Goal: Transaction & Acquisition: Obtain resource

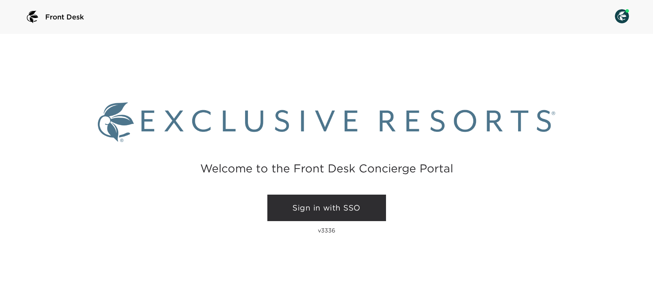
click at [301, 202] on link "Sign in with SSO" at bounding box center [326, 208] width 119 height 27
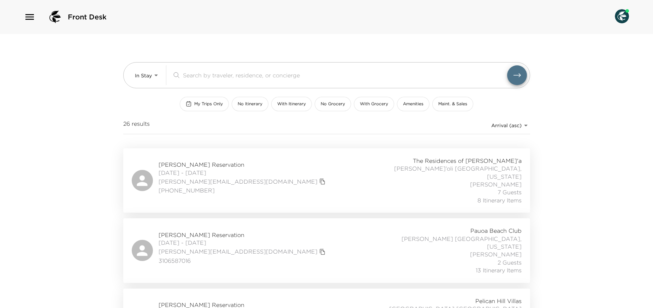
click at [29, 18] on icon "button" at bounding box center [29, 16] width 11 height 11
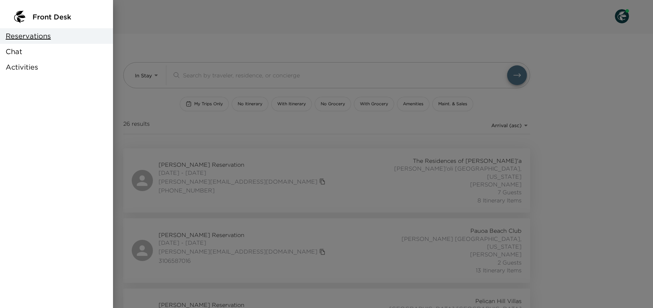
click at [29, 52] on div "Chat" at bounding box center [56, 52] width 113 height 16
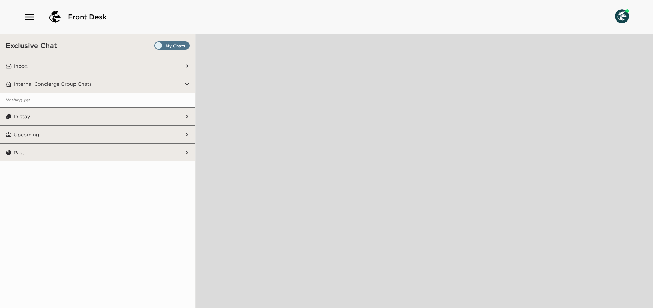
click at [161, 66] on button "Inbox" at bounding box center [98, 66] width 173 height 18
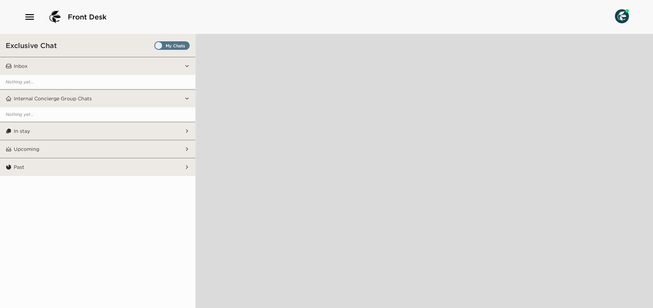
click at [130, 131] on button "In stay" at bounding box center [98, 131] width 173 height 18
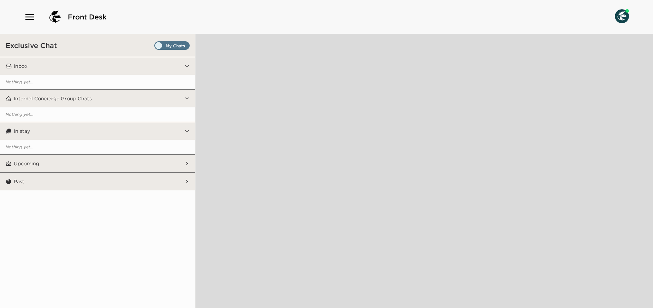
click at [122, 163] on button "Upcoming" at bounding box center [98, 164] width 173 height 18
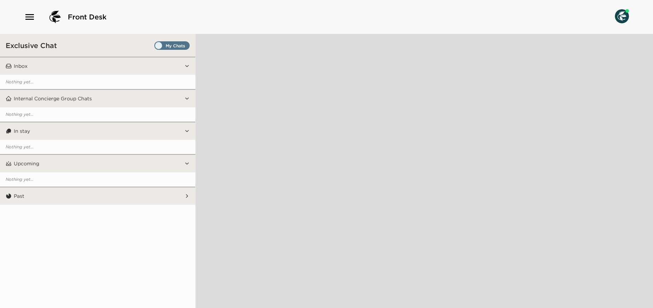
click at [119, 193] on button "Past" at bounding box center [98, 196] width 173 height 18
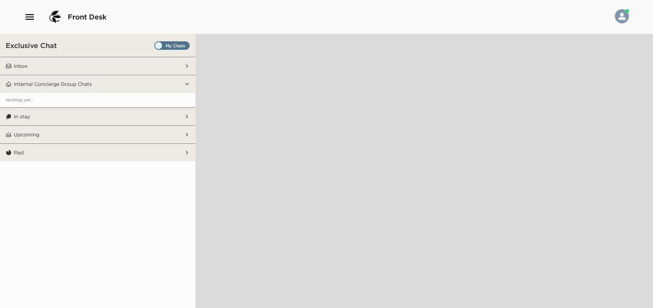
click at [57, 65] on button "Inbox" at bounding box center [98, 66] width 173 height 18
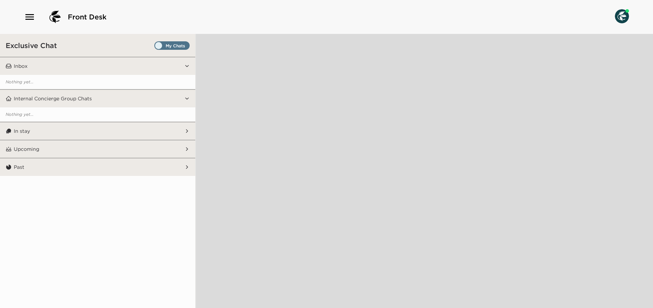
click at [183, 46] on span "Set all destinations" at bounding box center [171, 47] width 35 height 8
click at [156, 47] on input "Set all destinations" at bounding box center [156, 47] width 0 height 0
click at [623, 16] on img at bounding box center [622, 16] width 14 height 14
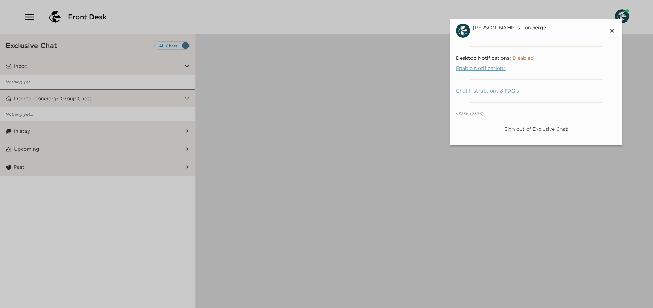
click at [331, 118] on div at bounding box center [326, 154] width 653 height 308
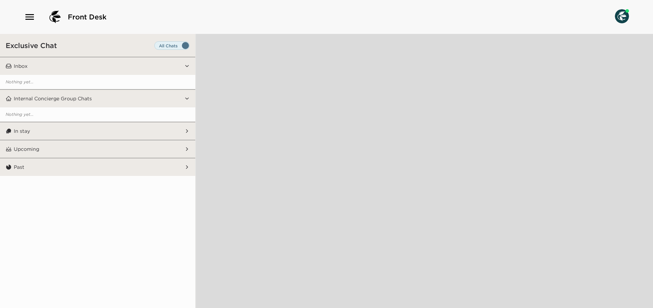
click at [112, 132] on button "In stay" at bounding box center [98, 131] width 173 height 18
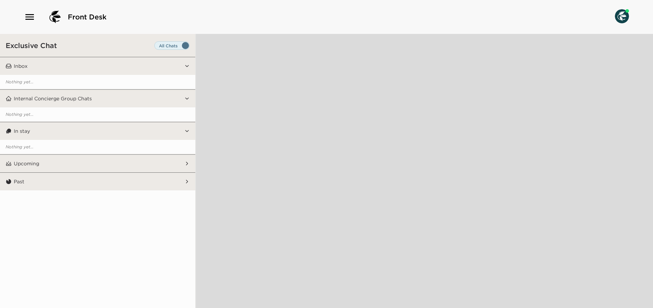
click at [108, 158] on button "Upcoming" at bounding box center [98, 164] width 173 height 18
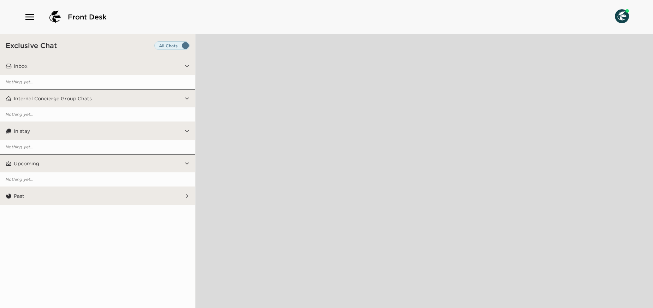
click at [103, 201] on button "Past" at bounding box center [98, 196] width 173 height 18
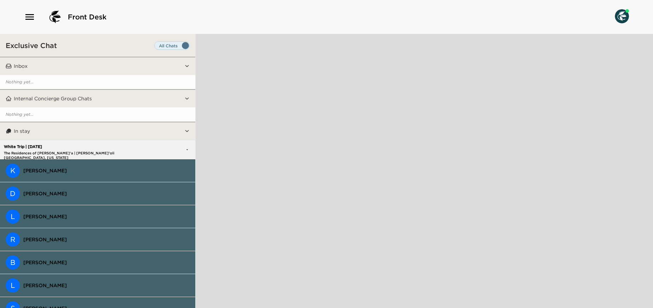
click at [99, 69] on button "Inbox" at bounding box center [98, 66] width 173 height 18
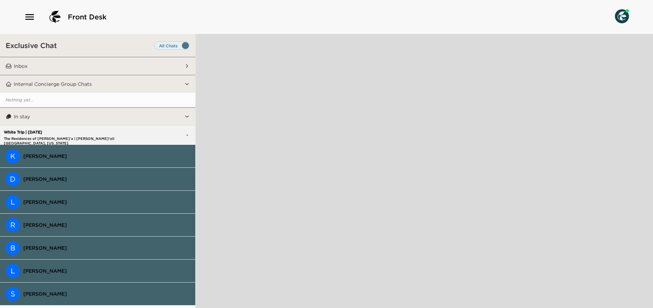
click at [100, 96] on p "Nothing yet..." at bounding box center [97, 100] width 195 height 14
click at [106, 130] on p "White Trip | 08/21/25" at bounding box center [78, 132] width 153 height 5
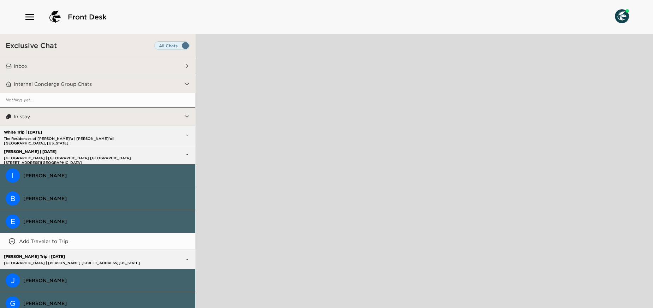
click at [169, 83] on button "Internal Concierge Group Chats" at bounding box center [98, 84] width 173 height 18
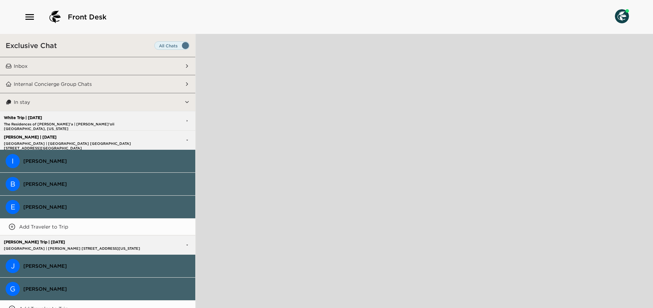
click at [169, 83] on button "Internal Concierge Group Chats" at bounding box center [98, 84] width 173 height 18
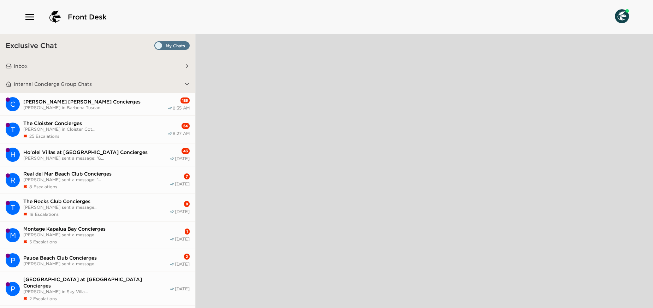
click at [124, 128] on span "[PERSON_NAME] in Cloister Cot..." at bounding box center [95, 128] width 144 height 5
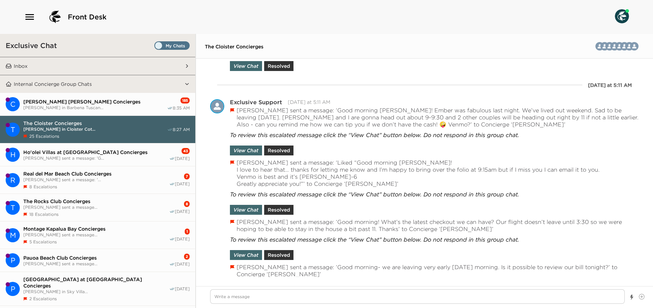
scroll to position [1123, 0]
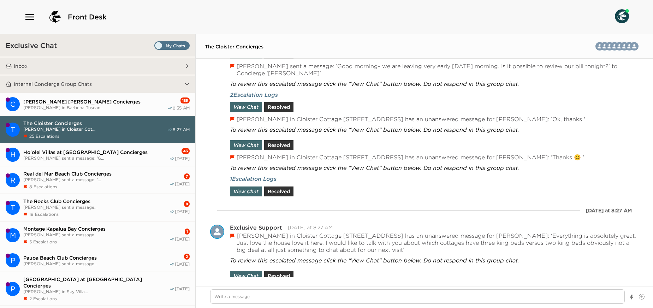
click at [98, 102] on span "[PERSON_NAME] [PERSON_NAME] Concierges" at bounding box center [95, 102] width 144 height 6
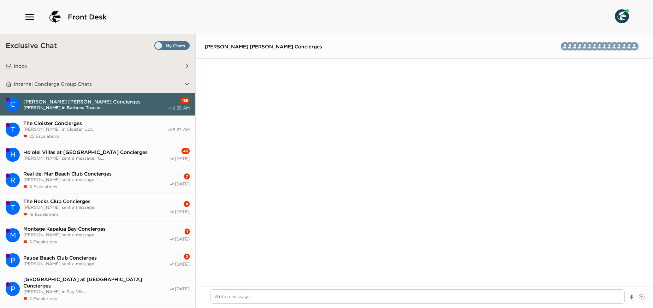
scroll to position [1184, 0]
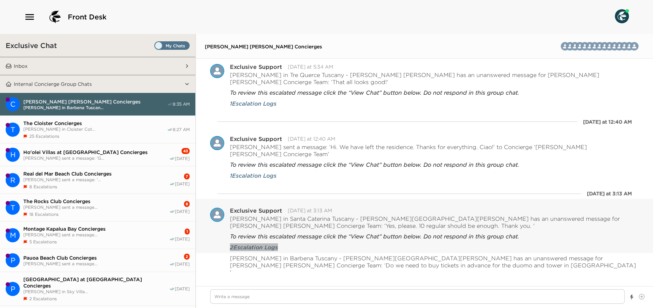
click at [269, 243] on span "2 Escalation Logs" at bounding box center [254, 247] width 48 height 8
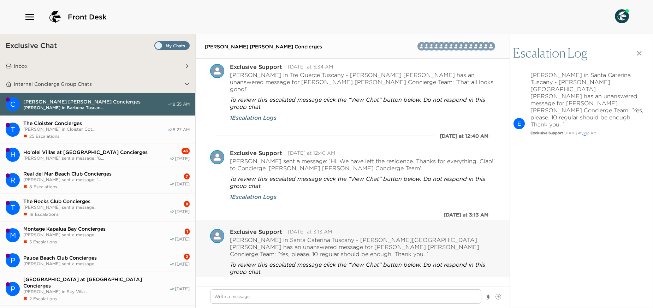
scroll to position [1232, 0]
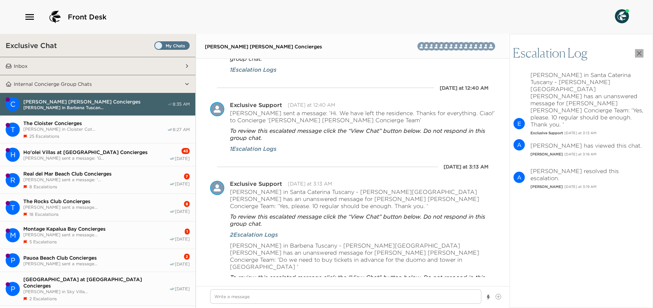
click at [642, 52] on icon "button" at bounding box center [639, 53] width 8 height 8
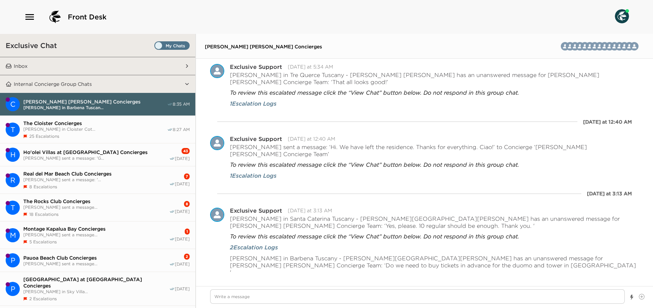
click at [137, 159] on button "H Ho'olei Villas at Grand Wailea Concierges Wendy Saure sent a message: 'G... 4…" at bounding box center [97, 154] width 195 height 23
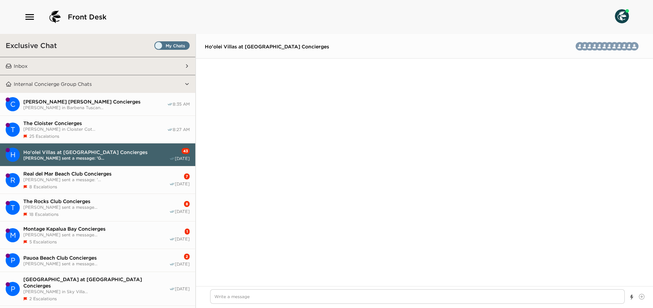
scroll to position [1179, 0]
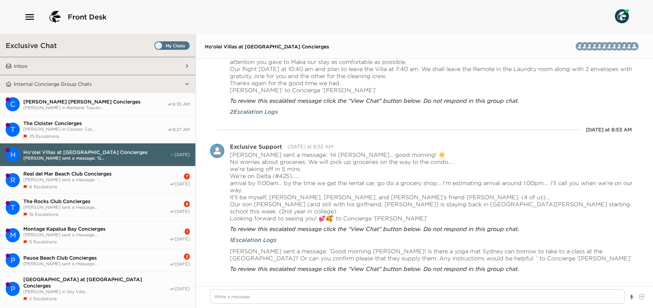
click at [131, 131] on div "The Cloister Concierges Andrew Timblin in Cloister Cot... 25 Escalations" at bounding box center [95, 129] width 144 height 19
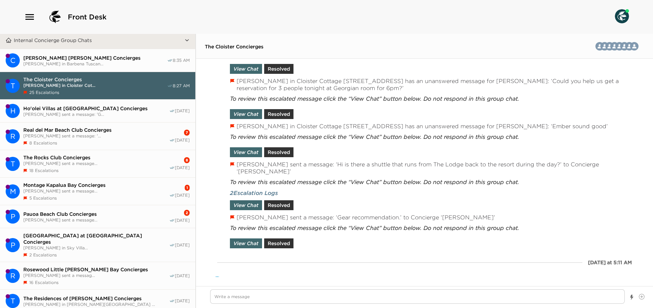
scroll to position [0, 0]
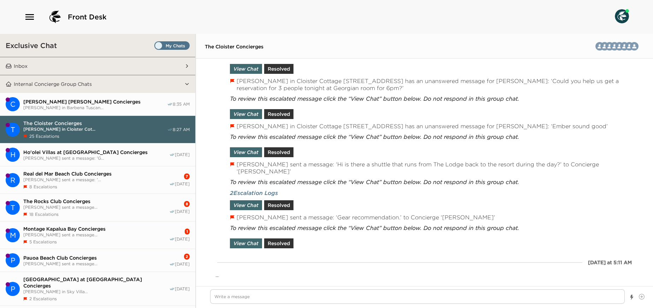
click at [92, 71] on button "Inbox" at bounding box center [98, 66] width 173 height 18
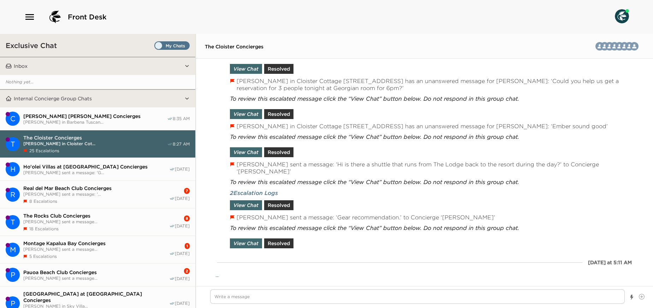
click at [87, 102] on button "Internal Concierge Group Chats" at bounding box center [98, 99] width 173 height 18
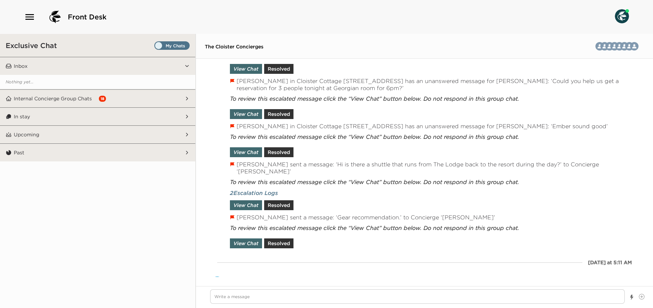
click at [80, 118] on button "In stay" at bounding box center [98, 117] width 173 height 18
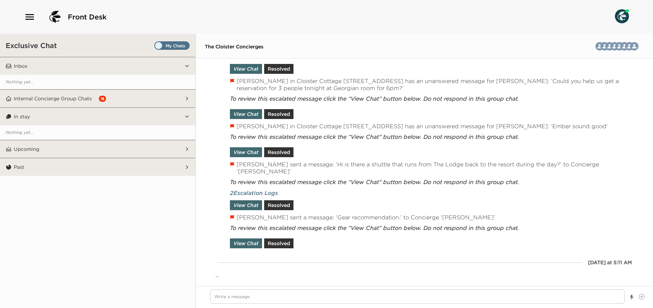
click at [182, 46] on span "Set all destinations" at bounding box center [171, 47] width 35 height 8
click at [156, 47] on input "Set all destinations" at bounding box center [156, 47] width 0 height 0
click at [132, 99] on button "Internal Concierge Group Chats 18" at bounding box center [98, 99] width 173 height 18
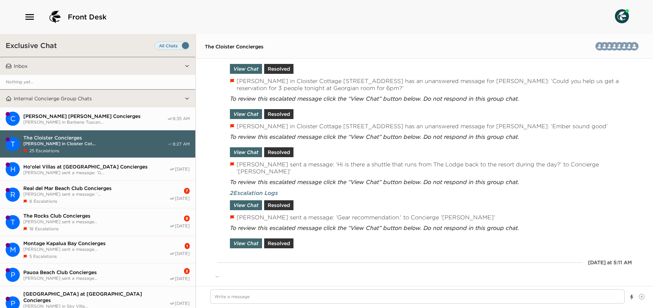
click at [132, 99] on button "Internal Concierge Group Chats" at bounding box center [98, 99] width 173 height 18
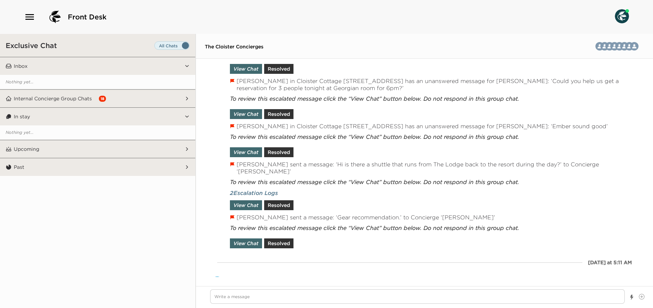
click at [114, 146] on button "Upcoming" at bounding box center [98, 149] width 173 height 18
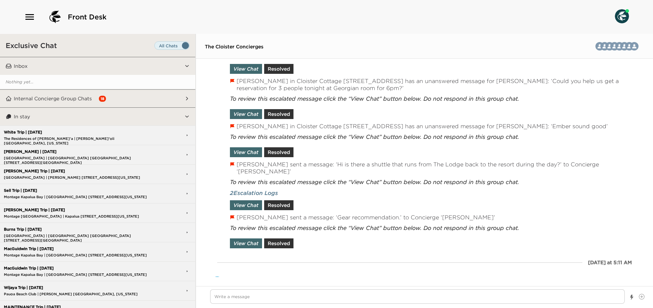
type textarea "x"
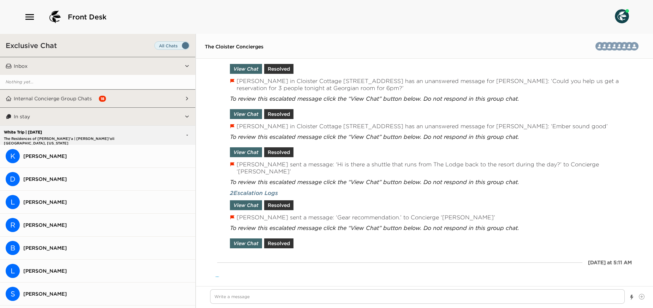
click at [108, 157] on span "Ken White" at bounding box center [106, 156] width 166 height 6
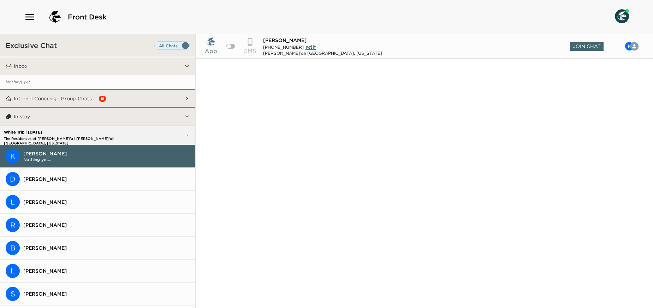
click at [35, 183] on button "D Dana White" at bounding box center [97, 179] width 195 height 23
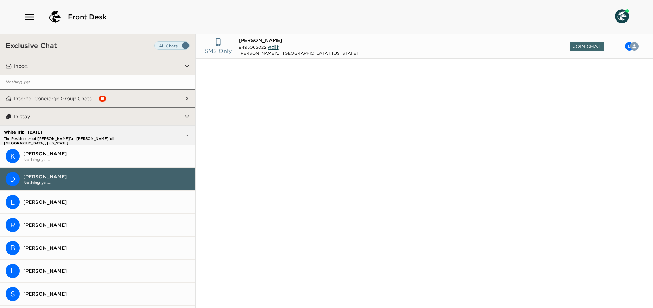
click at [48, 223] on span "Rick Kuri" at bounding box center [106, 225] width 166 height 6
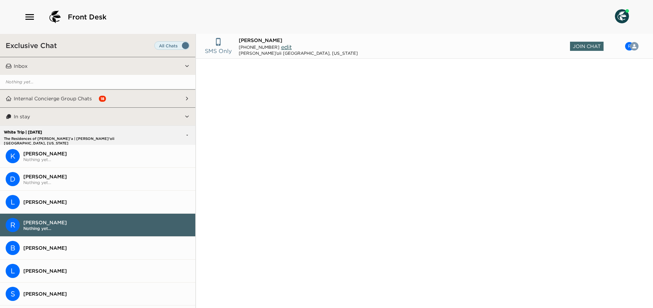
click at [41, 265] on button "L Laurie Waters" at bounding box center [97, 271] width 195 height 23
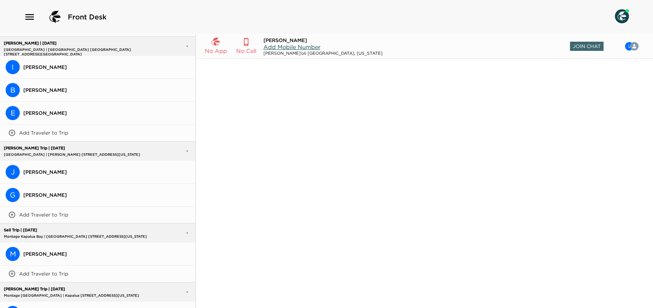
scroll to position [297, 0]
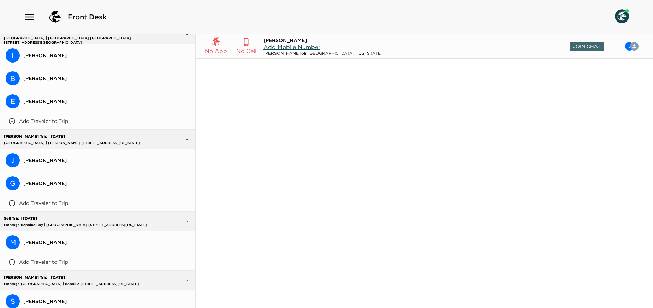
click at [39, 242] on span "Miriam Sell" at bounding box center [106, 242] width 166 height 6
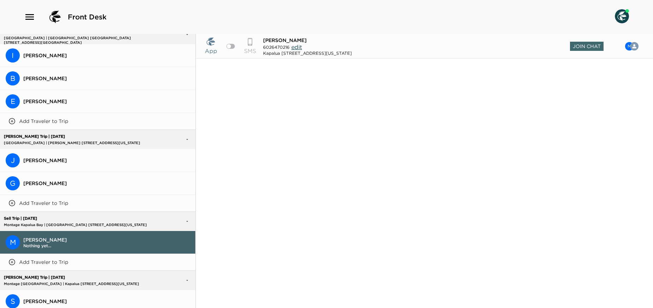
scroll to position [0, 0]
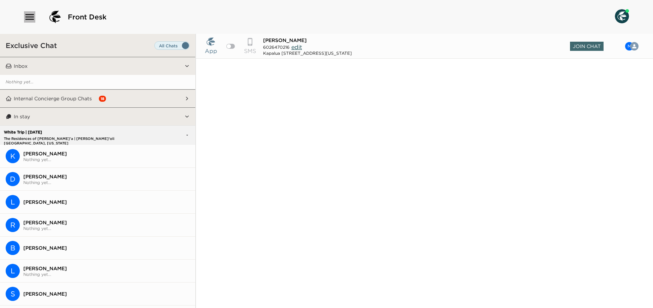
click at [27, 19] on icon "button" at bounding box center [29, 17] width 8 height 6
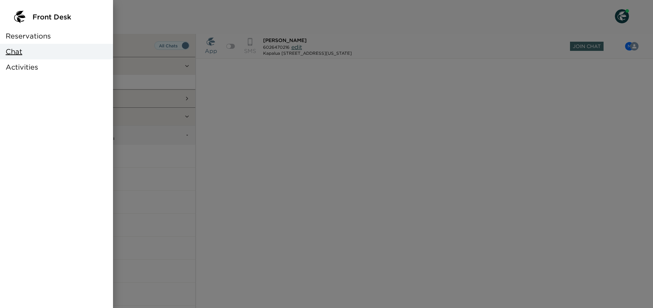
click at [148, 87] on div at bounding box center [326, 154] width 653 height 308
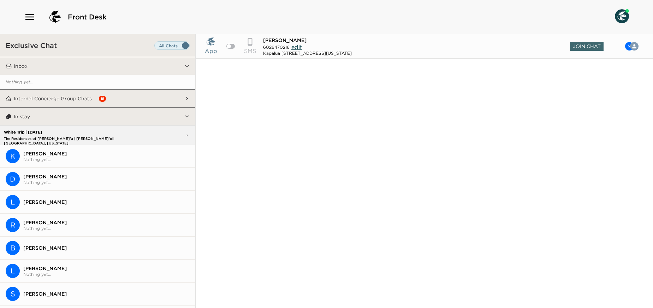
click at [161, 43] on span "Set all destinations" at bounding box center [171, 47] width 35 height 8
click at [156, 47] on input "Set all destinations" at bounding box center [156, 47] width 0 height 0
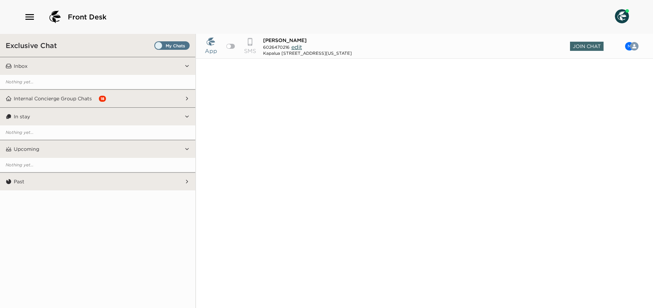
click at [136, 182] on button "Past" at bounding box center [98, 182] width 173 height 18
click at [131, 63] on button "Inbox" at bounding box center [98, 66] width 173 height 18
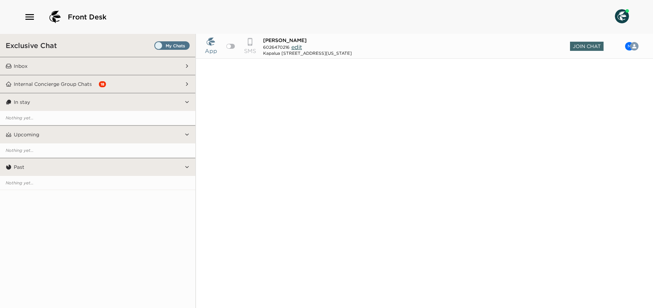
click at [131, 63] on button "Inbox" at bounding box center [98, 66] width 173 height 18
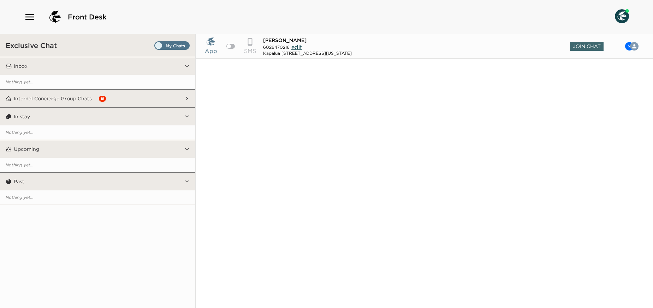
click at [111, 185] on button "Past" at bounding box center [98, 182] width 173 height 18
click at [32, 15] on icon "button" at bounding box center [29, 17] width 8 height 6
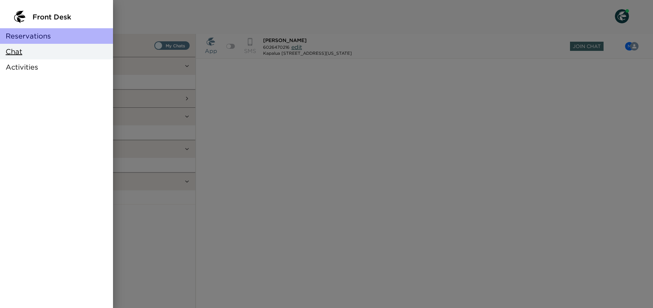
click at [42, 41] on div "Reservations" at bounding box center [56, 36] width 113 height 16
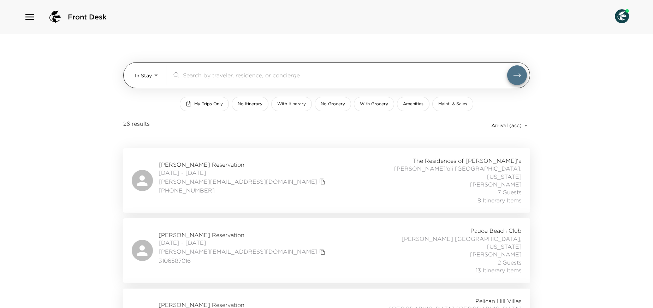
click at [150, 72] on body "Front Desk In Stay In-Stay ​ My Trips Only No Itinerary With Itinerary No Groce…" at bounding box center [326, 154] width 653 height 308
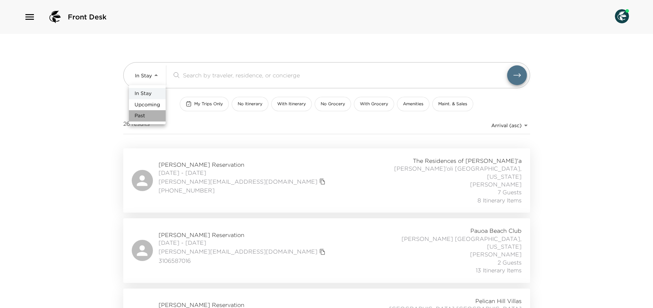
click at [145, 120] on li "Past" at bounding box center [147, 115] width 37 height 11
type input "Past"
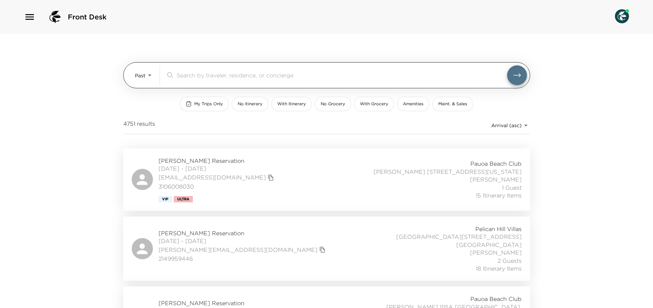
click at [187, 78] on input "search" at bounding box center [342, 75] width 331 height 8
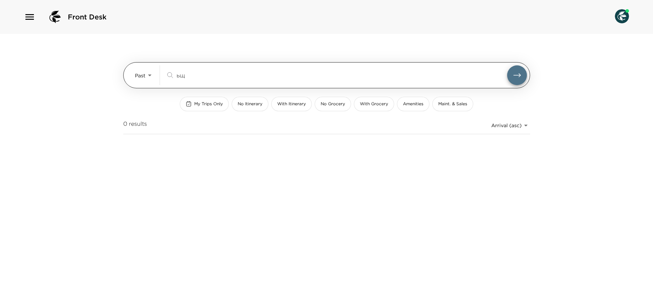
type input "ь"
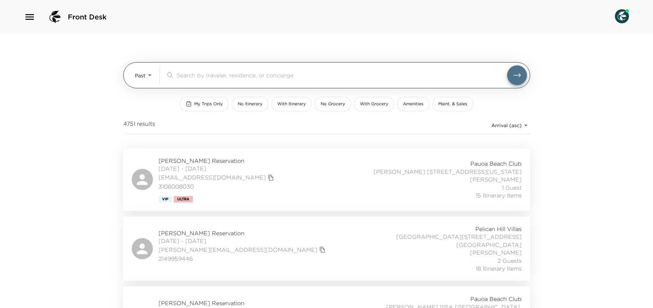
type input "т"
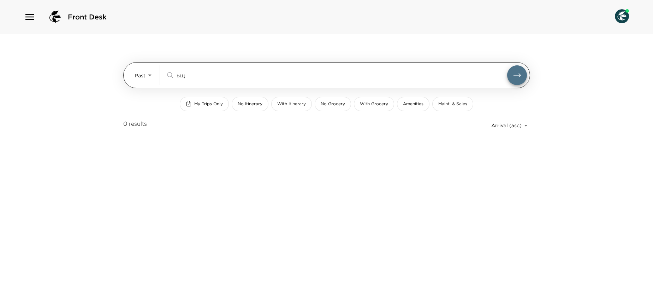
type input "ь"
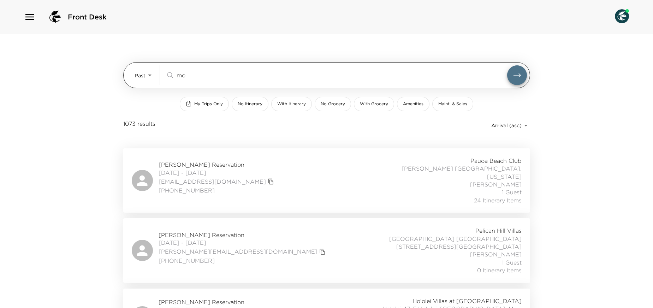
type input "m"
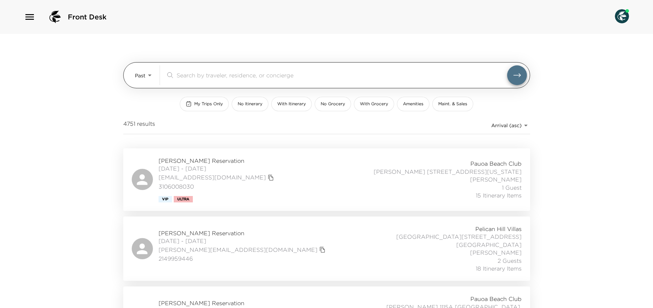
click at [142, 72] on body "Front Desk Past Past ​ My Trips Only No Itinerary With Itinerary No Grocery Wit…" at bounding box center [326, 154] width 653 height 308
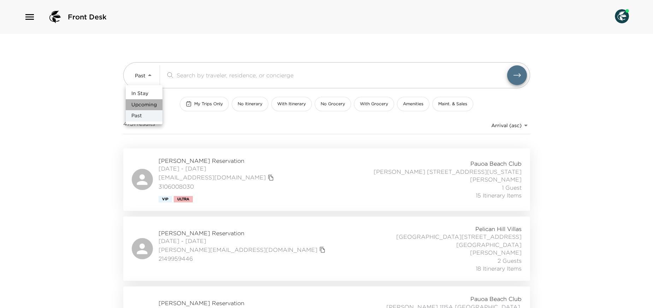
click at [141, 109] on li "Upcoming" at bounding box center [144, 104] width 37 height 11
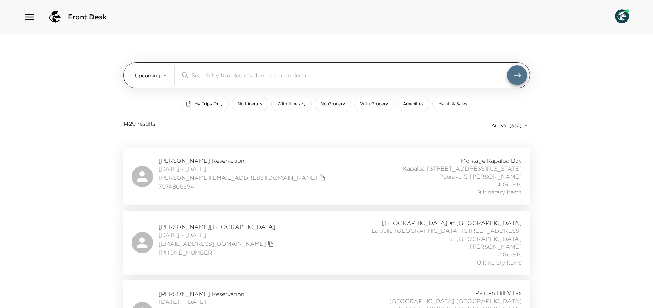
click at [159, 72] on body "Front Desk Upcoming Upcoming ​ My Trips Only No Itinerary With Itinerary No Gro…" at bounding box center [326, 154] width 653 height 308
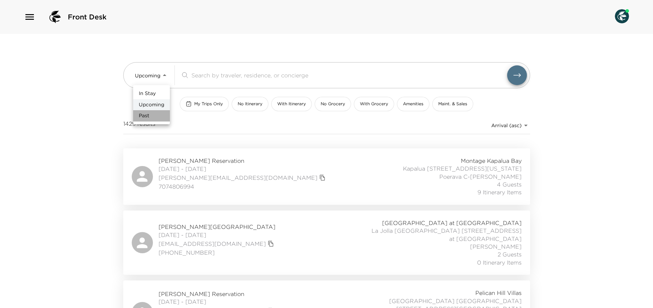
click at [158, 117] on li "Past" at bounding box center [151, 115] width 37 height 11
type input "Past"
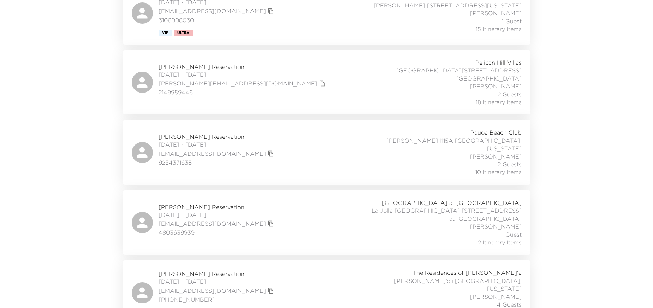
scroll to position [266, 0]
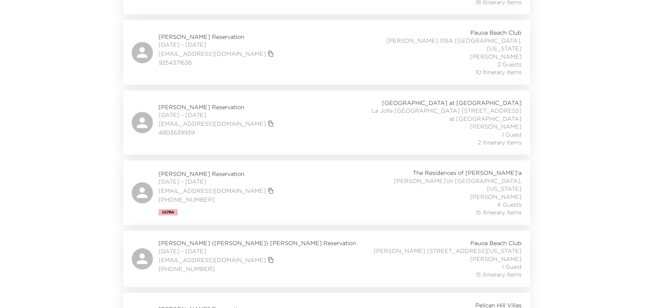
click at [382, 239] on div "Pauoa Beach Club Hale Luana 1103A Kohala Coast, Hawaii Billie Klein-Yasuhara 1 …" at bounding box center [444, 259] width 156 height 40
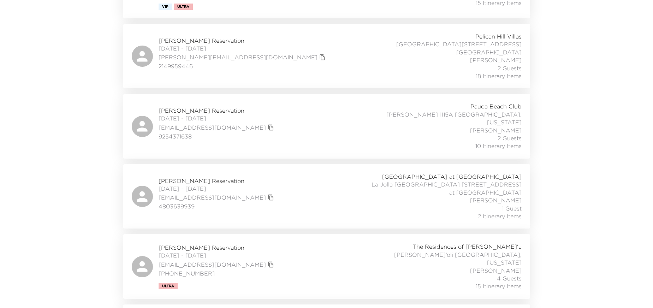
scroll to position [0, 0]
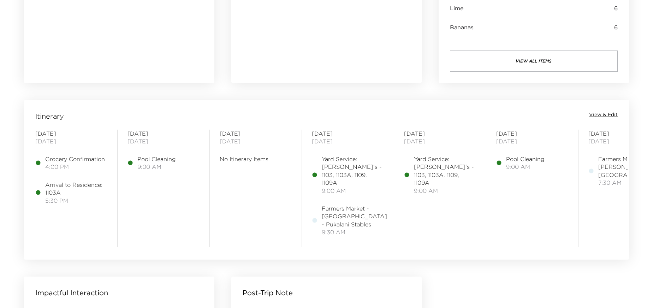
scroll to position [488, 0]
click at [600, 115] on span "View & Edit" at bounding box center [603, 116] width 29 height 7
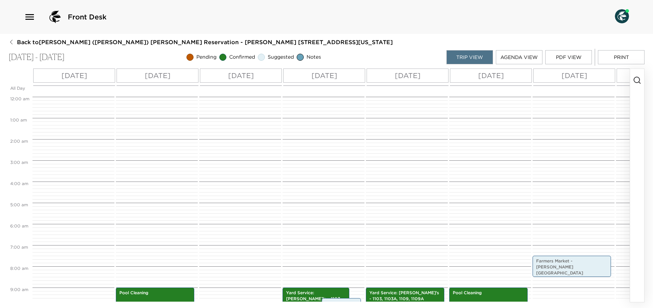
scroll to position [159, 0]
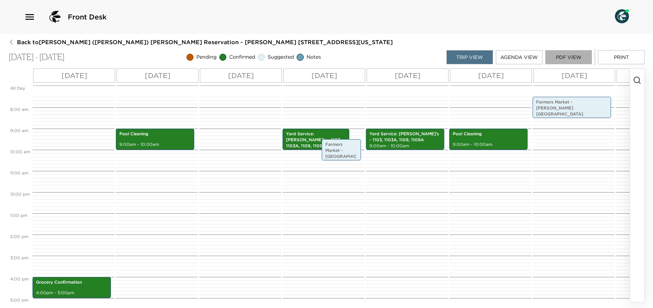
click at [585, 57] on button "PDF View" at bounding box center [569, 57] width 47 height 14
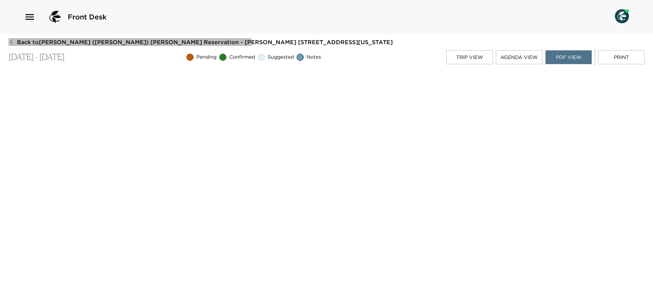
click at [13, 43] on icon "button" at bounding box center [11, 42] width 6 height 6
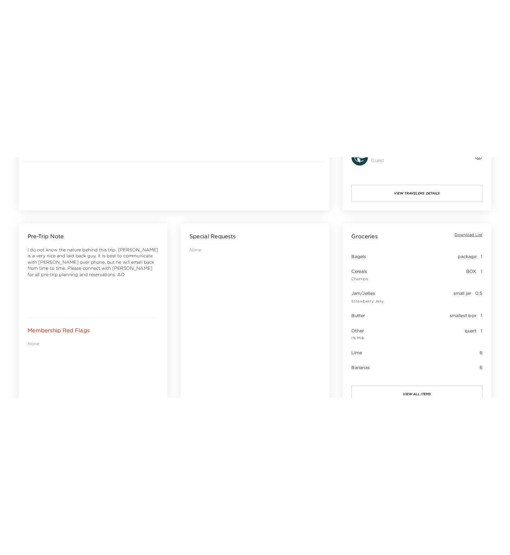
scroll to position [303, 0]
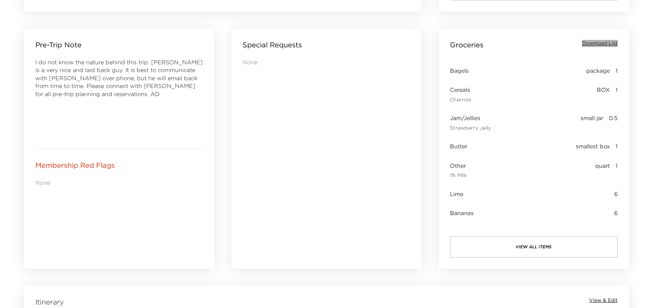
click at [611, 42] on span "Download List" at bounding box center [600, 43] width 36 height 7
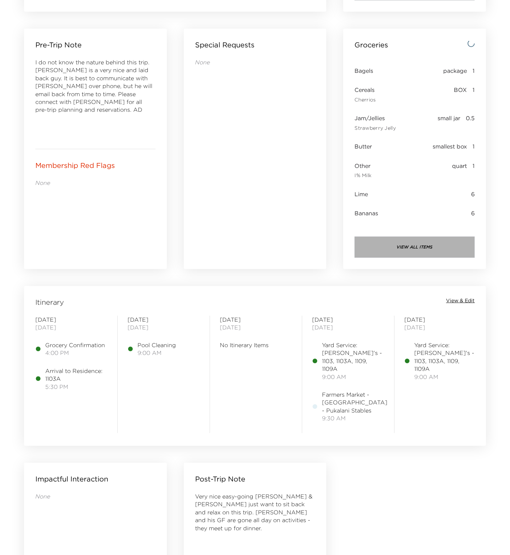
click at [409, 250] on button "view all items" at bounding box center [414, 246] width 120 height 21
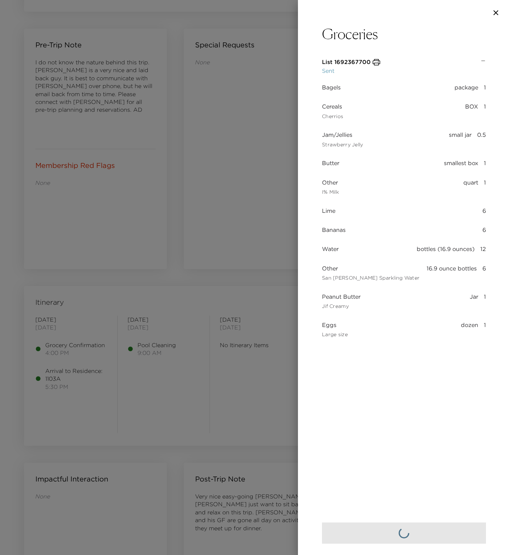
click at [376, 62] on icon "button" at bounding box center [376, 62] width 7 height 6
click at [495, 10] on icon "button" at bounding box center [495, 12] width 8 height 8
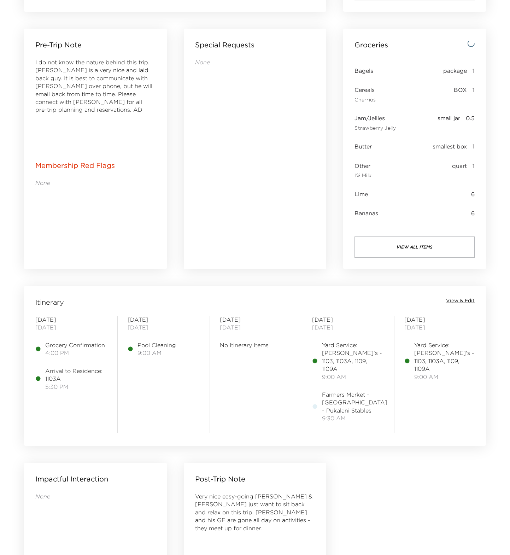
click at [471, 43] on icon at bounding box center [470, 43] width 7 height 7
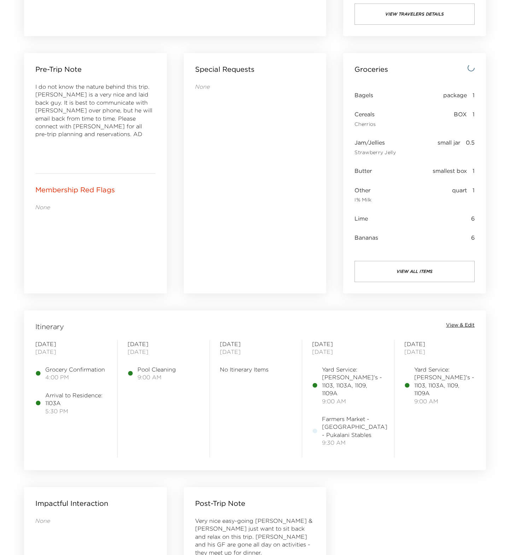
scroll to position [228, 0]
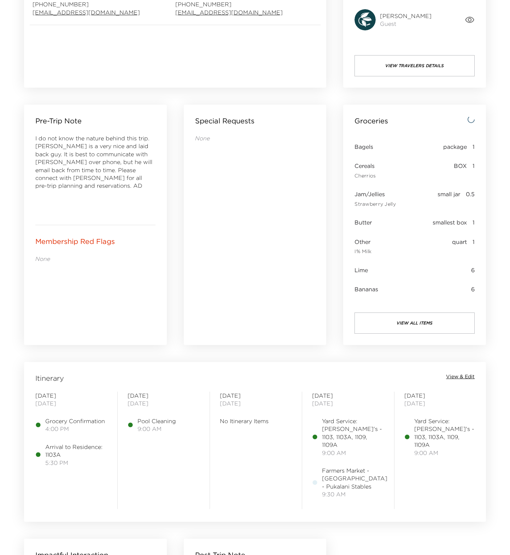
click at [473, 117] on icon at bounding box center [470, 119] width 7 height 7
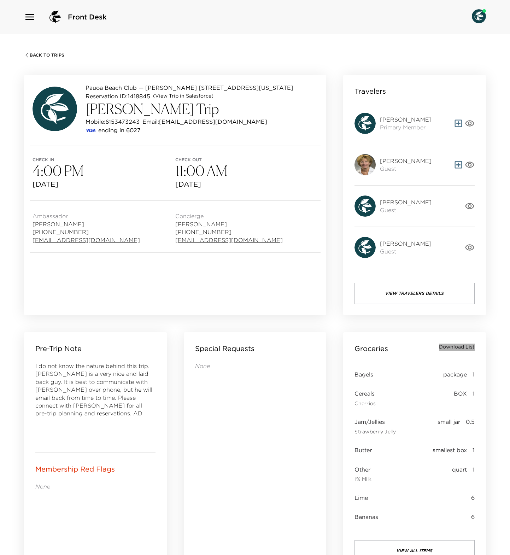
click at [459, 347] on span "Download List" at bounding box center [457, 346] width 36 height 7
click at [40, 51] on div "Back To Trips" at bounding box center [255, 54] width 462 height 7
click at [33, 53] on span "Back To Trips" at bounding box center [47, 55] width 35 height 5
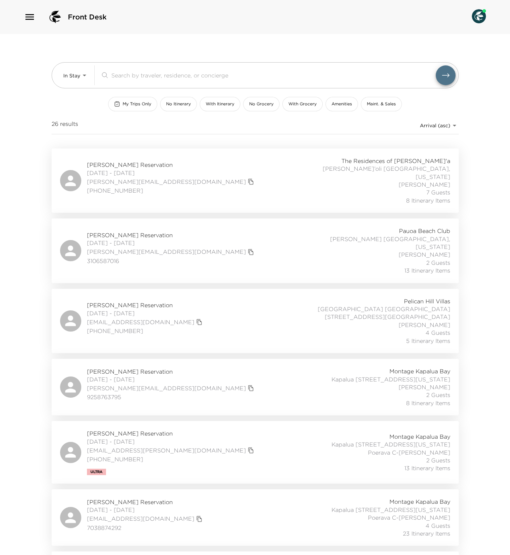
click at [284, 489] on div "[PERSON_NAME] Reservation [DATE] - [DATE] [EMAIL_ADDRESS][DOMAIN_NAME] 70388742…" at bounding box center [255, 517] width 407 height 57
click at [345, 218] on div "[PERSON_NAME] Reservation [DATE] - [DATE] [PERSON_NAME][EMAIL_ADDRESS][DOMAIN_N…" at bounding box center [255, 250] width 407 height 64
click at [314, 106] on span "With Grocery" at bounding box center [302, 104] width 28 height 6
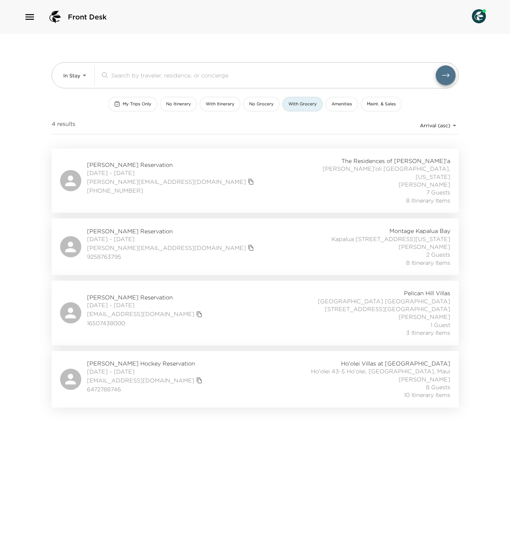
click at [261, 304] on div "[PERSON_NAME][GEOGRAPHIC_DATA] [DATE] - [DATE] [EMAIL_ADDRESS][DOMAIN_NAME] 165…" at bounding box center [255, 312] width 390 height 47
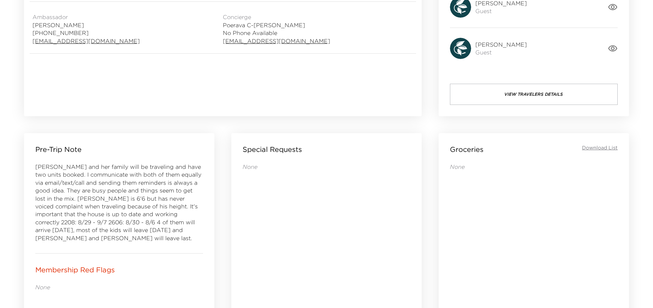
scroll to position [211, 0]
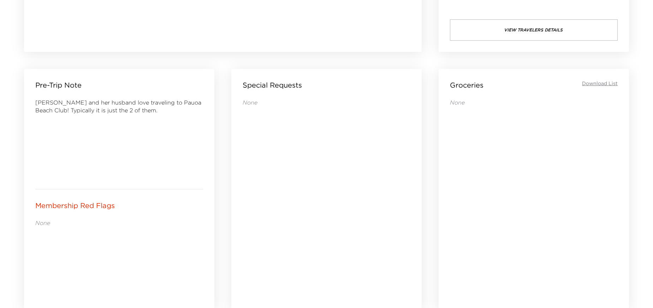
scroll to position [265, 0]
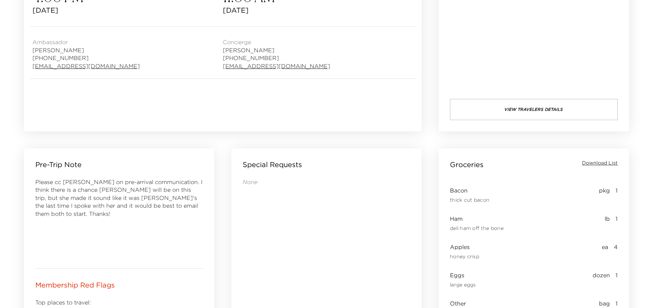
scroll to position [191, 0]
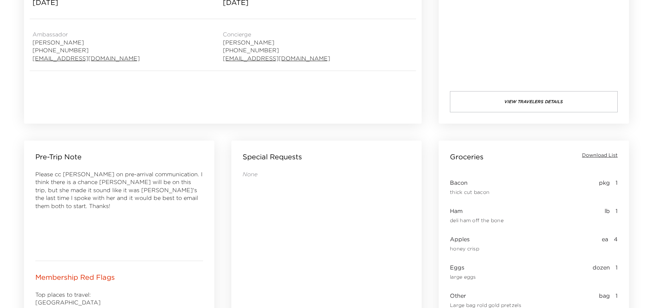
click at [595, 154] on span "Download List" at bounding box center [600, 155] width 36 height 7
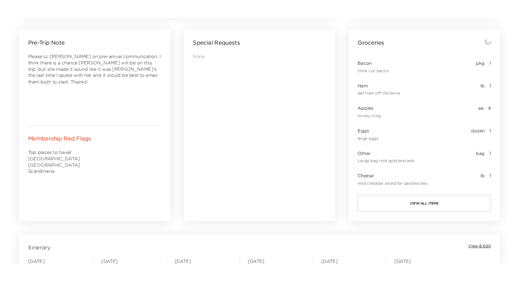
scroll to position [0, 0]
